Goal: Transaction & Acquisition: Purchase product/service

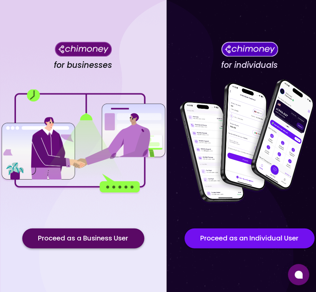
click at [93, 243] on button "Proceed as a Business User" at bounding box center [83, 238] width 122 height 20
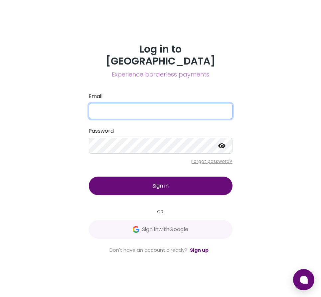
type input "yusra@goodwall.org"
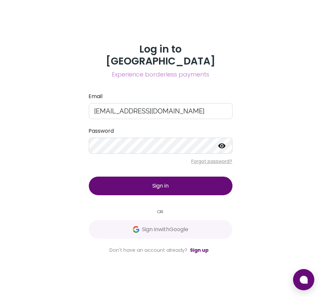
click at [162, 182] on span "Sign in" at bounding box center [160, 186] width 16 height 8
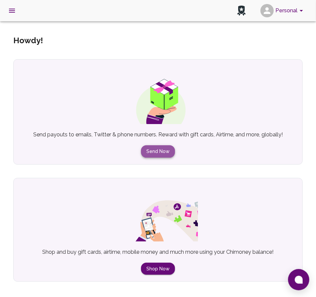
click at [164, 151] on button "Send Now" at bounding box center [158, 151] width 34 height 12
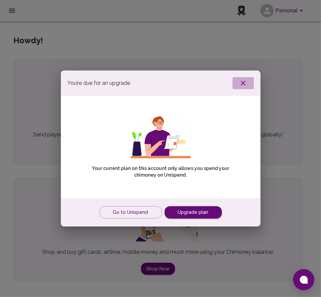
click at [249, 79] on button "button" at bounding box center [242, 83] width 21 height 12
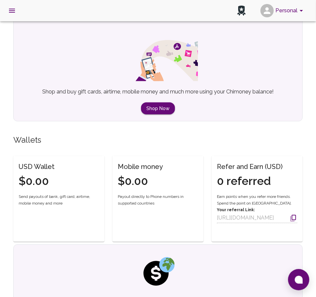
scroll to position [100, 0]
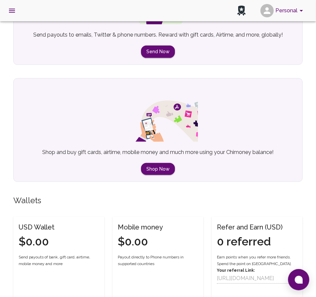
click at [285, 9] on button "Personal" at bounding box center [283, 10] width 50 height 17
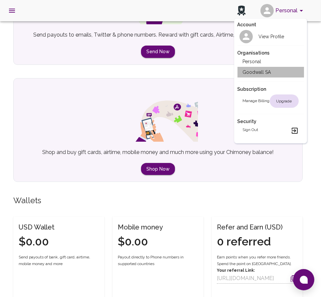
click at [257, 70] on li "Goodwall SA" at bounding box center [270, 72] width 66 height 11
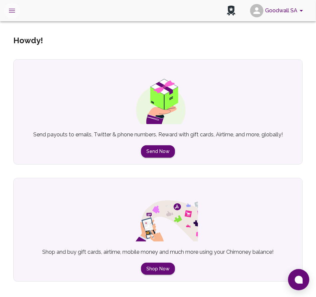
click at [13, 12] on icon "open drawer" at bounding box center [12, 11] width 8 height 8
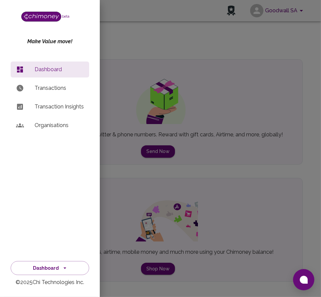
click at [43, 89] on p "Transactions" at bounding box center [59, 88] width 49 height 8
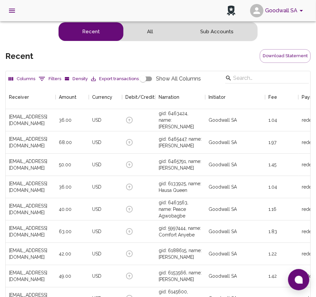
scroll to position [246, 300]
click at [14, 14] on icon "open drawer" at bounding box center [12, 11] width 8 height 8
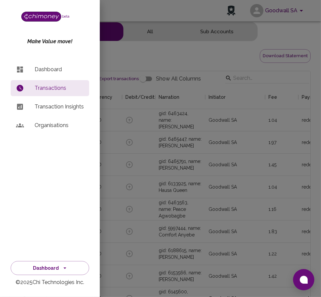
click at [56, 66] on p "Dashboard" at bounding box center [59, 69] width 49 height 8
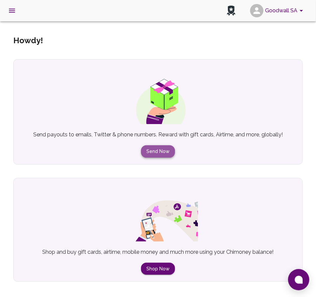
click at [150, 152] on button "Send Now" at bounding box center [158, 151] width 34 height 12
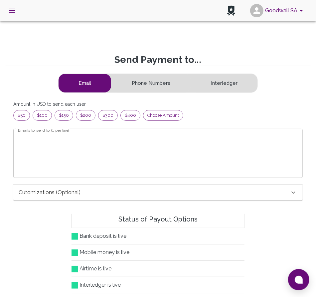
scroll to position [81, 273]
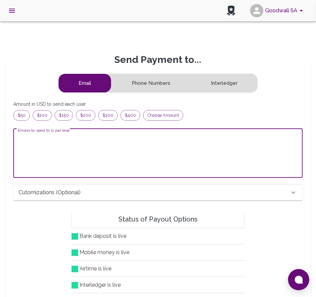
click at [51, 142] on textarea "Emails to send to (1 per line)" at bounding box center [158, 153] width 280 height 38
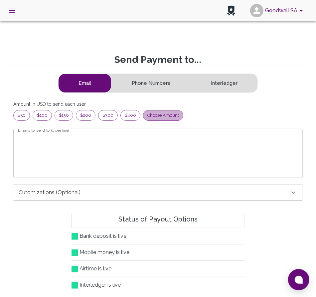
click at [148, 116] on span "Choose amount" at bounding box center [163, 115] width 40 height 7
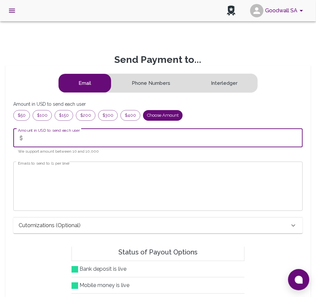
click at [48, 140] on input "Amount in USD to send each user" at bounding box center [164, 138] width 275 height 19
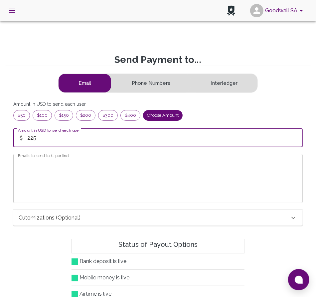
type input "225"
click at [24, 177] on textarea "Emails to send to (1 per line)" at bounding box center [158, 178] width 280 height 38
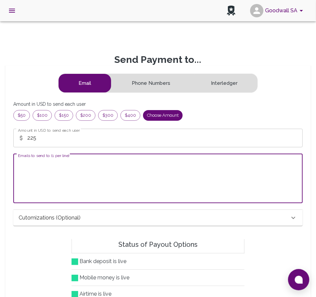
paste textarea "[EMAIL_ADDRESS][DOMAIN_NAME]"
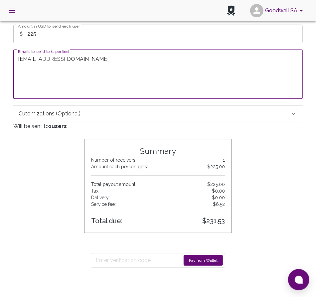
scroll to position [166, 0]
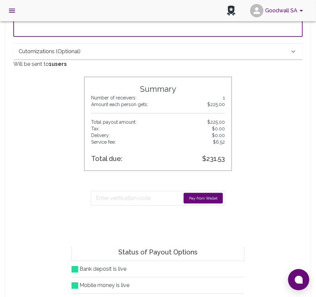
type textarea "[EMAIL_ADDRESS][DOMAIN_NAME]"
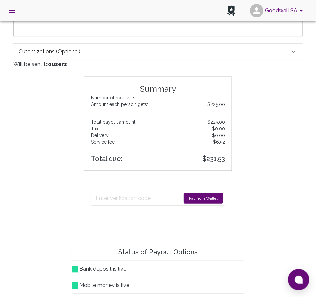
click at [215, 200] on button "Pay from Wallet" at bounding box center [202, 198] width 39 height 11
drag, startPoint x: 126, startPoint y: 206, endPoint x: 173, endPoint y: 197, distance: 47.7
click at [128, 206] on div "Sending..." at bounding box center [158, 198] width 148 height 39
click at [204, 197] on button "Sending..." at bounding box center [208, 198] width 29 height 11
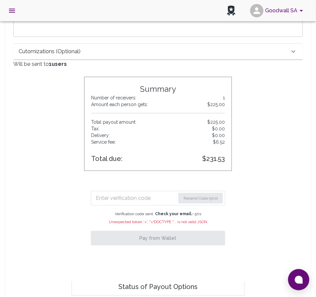
click at [147, 198] on input "Enter verification code" at bounding box center [135, 198] width 79 height 11
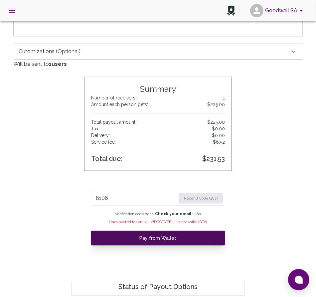
type input "8106"
click at [162, 236] on button "Pay from Wallet" at bounding box center [158, 238] width 134 height 15
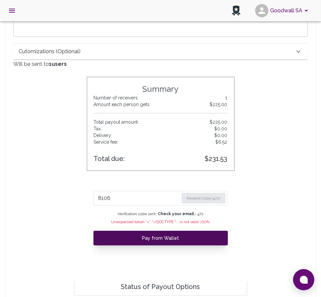
scroll to position [5, 5]
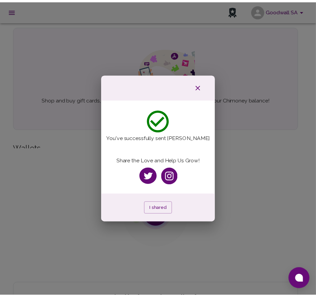
scroll to position [121, 0]
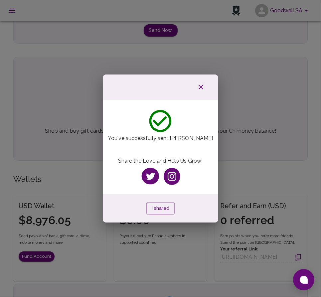
drag, startPoint x: 204, startPoint y: 86, endPoint x: 210, endPoint y: 96, distance: 11.8
click at [204, 86] on icon "button" at bounding box center [201, 87] width 8 height 8
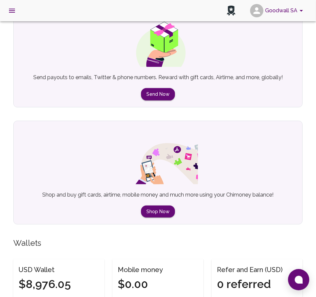
scroll to position [0, 0]
